Goal: Information Seeking & Learning: Learn about a topic

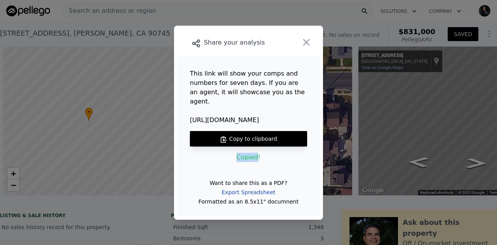
scroll to position [0, 593]
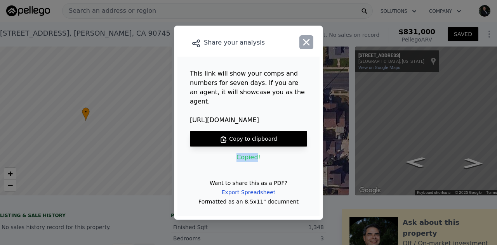
click at [307, 45] on icon "button" at bounding box center [306, 42] width 7 height 7
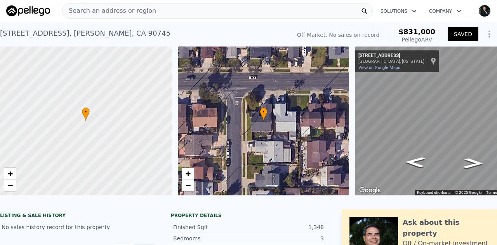
click at [96, 9] on span "Search an address or region" at bounding box center [110, 10] width 94 height 9
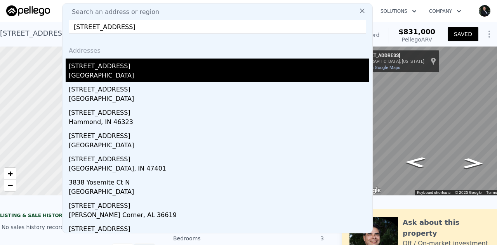
type input "[STREET_ADDRESS]"
click at [99, 72] on div "[GEOGRAPHIC_DATA]" at bounding box center [219, 76] width 300 height 11
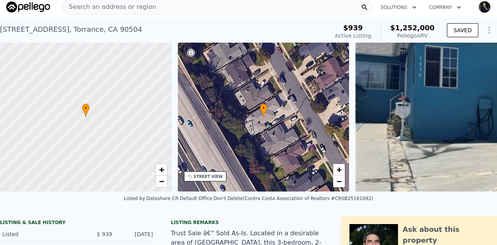
scroll to position [19, 0]
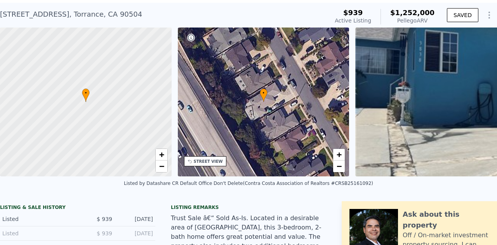
click at [272, 96] on div "• + −" at bounding box center [264, 102] width 172 height 149
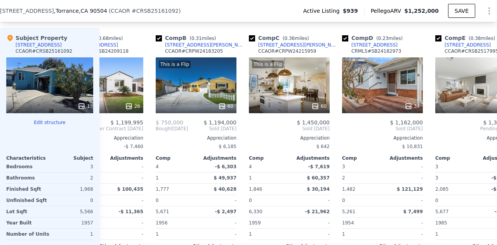
scroll to position [0, 0]
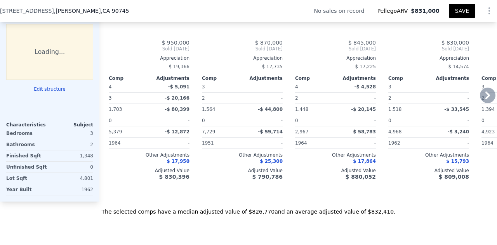
type input "4"
type input "3"
type input "1072"
type input "1703"
type input "2967"
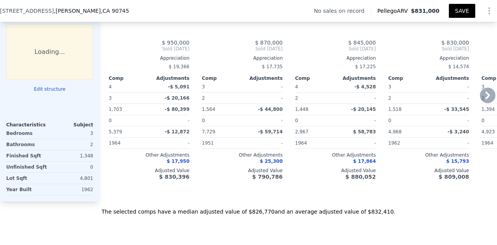
type input "7729"
type input "$ 831,000"
type input "6"
type input "$ 30,002"
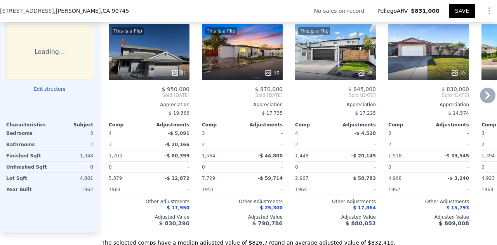
scroll to position [748, 0]
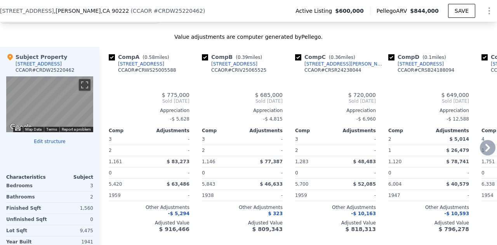
type input "2"
type input "1120"
type input "1751"
type input "5420"
type input "11169"
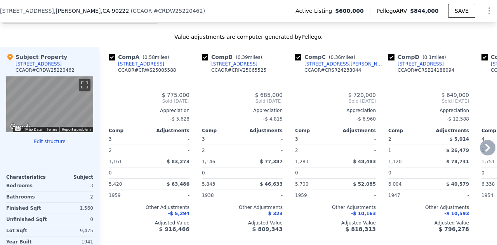
type input "$ 844,000"
type input "$ 155,777"
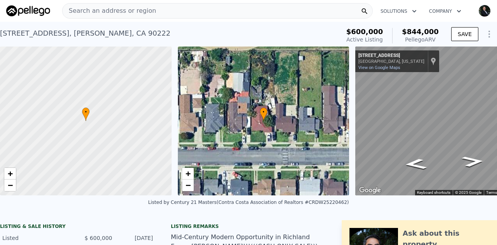
drag, startPoint x: 99, startPoint y: 14, endPoint x: 90, endPoint y: 13, distance: 8.9
click at [90, 13] on span "Search an address or region" at bounding box center [110, 10] width 94 height 9
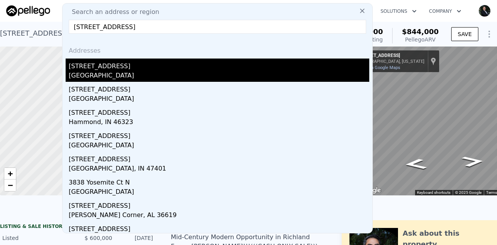
type input "[STREET_ADDRESS]"
click at [86, 74] on div "[GEOGRAPHIC_DATA]" at bounding box center [219, 76] width 300 height 11
type input "3"
type input "5"
type input "3.75"
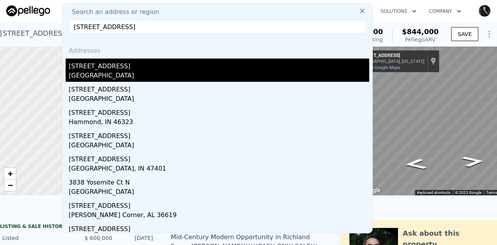
type input "1445"
type input "2257"
type input "5224"
type input "7931"
type input "$ 1,252,000"
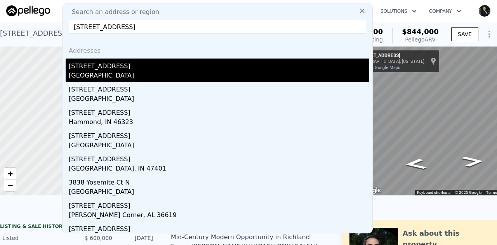
type input "7"
type input "$ 173,779"
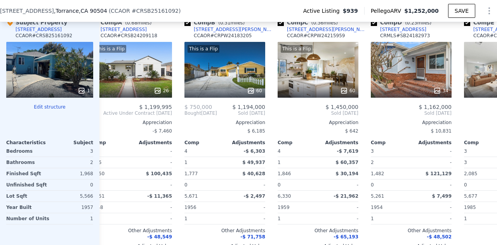
scroll to position [0, 17]
click at [347, 93] on icon at bounding box center [344, 90] width 5 height 5
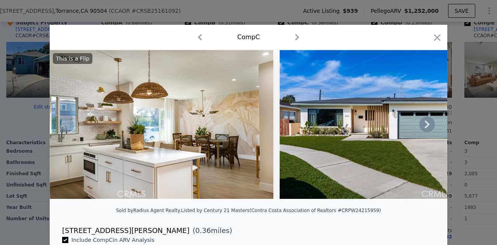
click at [420, 125] on icon at bounding box center [427, 125] width 16 height 16
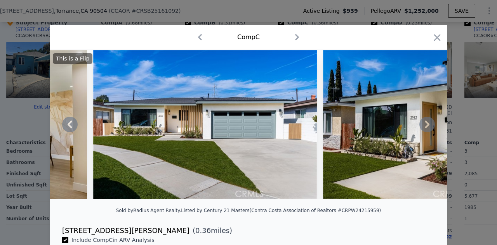
click at [420, 125] on icon at bounding box center [427, 125] width 16 height 16
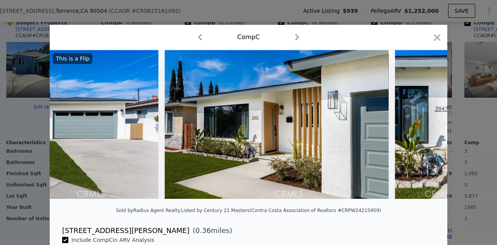
scroll to position [0, 373]
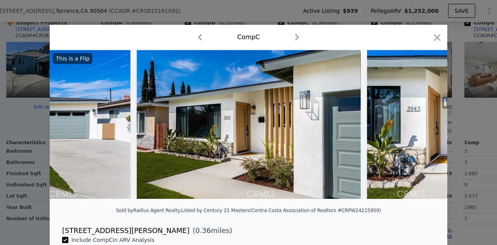
click at [420, 125] on img at bounding box center [479, 124] width 224 height 149
click at [420, 125] on icon at bounding box center [427, 125] width 16 height 16
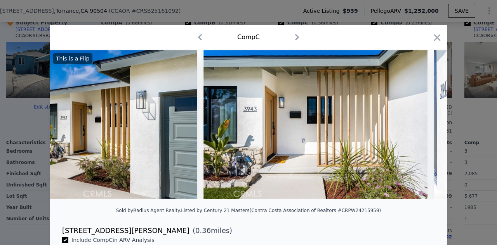
scroll to position [0, 559]
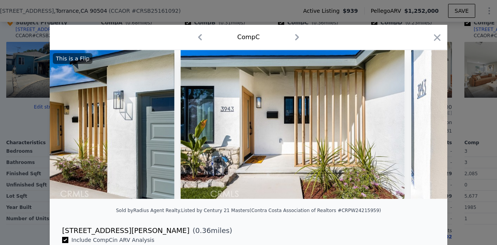
click at [427, 129] on icon at bounding box center [427, 125] width 16 height 16
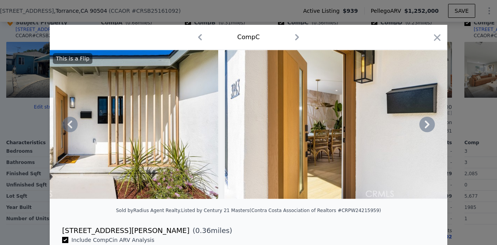
click at [426, 129] on icon at bounding box center [427, 125] width 5 height 8
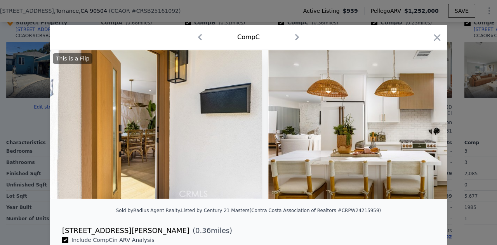
click at [426, 129] on img at bounding box center [380, 124] width 224 height 149
click at [426, 129] on icon at bounding box center [427, 125] width 5 height 8
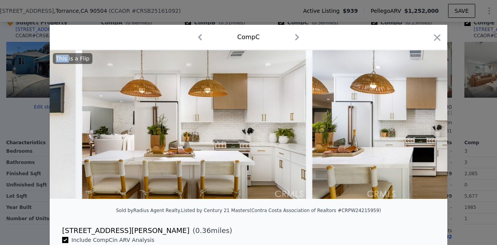
click at [426, 129] on img at bounding box center [424, 124] width 224 height 149
click at [426, 129] on icon at bounding box center [427, 125] width 5 height 8
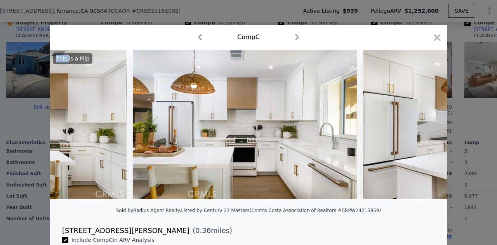
scroll to position [0, 1304]
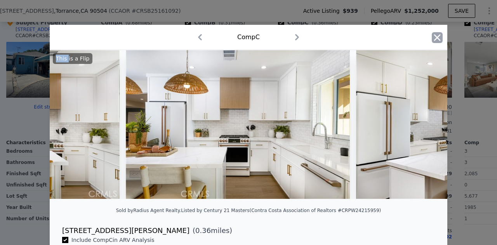
click at [432, 36] on icon "button" at bounding box center [437, 37] width 11 height 11
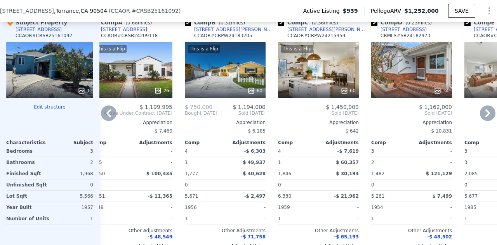
scroll to position [774, 0]
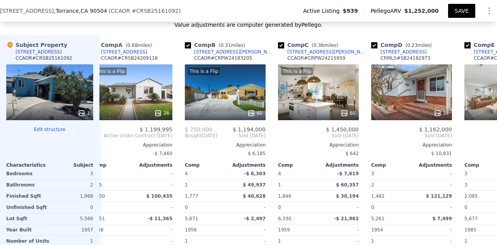
click at [455, 10] on button "SAVE" at bounding box center [461, 11] width 27 height 14
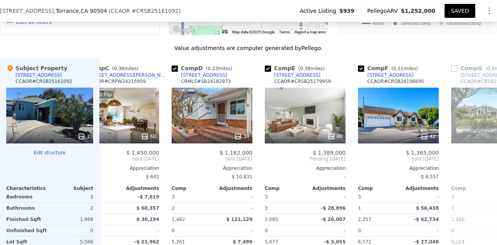
scroll to position [0, 217]
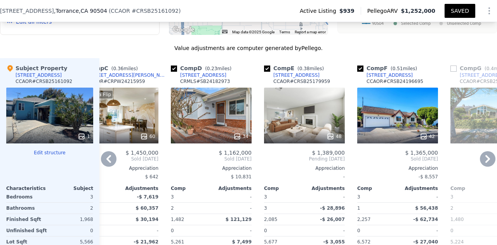
click at [266, 72] on input "checkbox" at bounding box center [267, 69] width 6 height 6
checkbox input "false"
click at [357, 72] on input "checkbox" at bounding box center [360, 69] width 6 height 6
checkbox input "false"
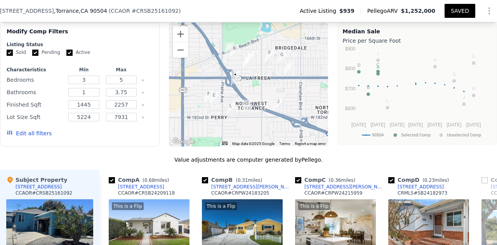
scroll to position [661, 0]
